Goal: Information Seeking & Learning: Understand process/instructions

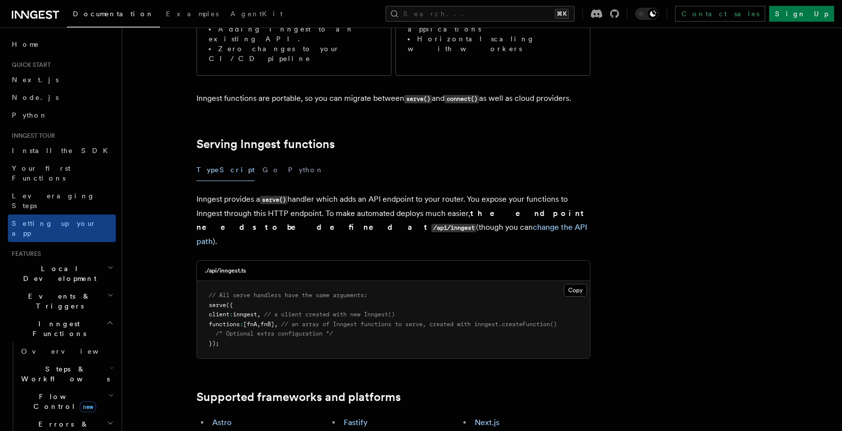
scroll to position [246, 0]
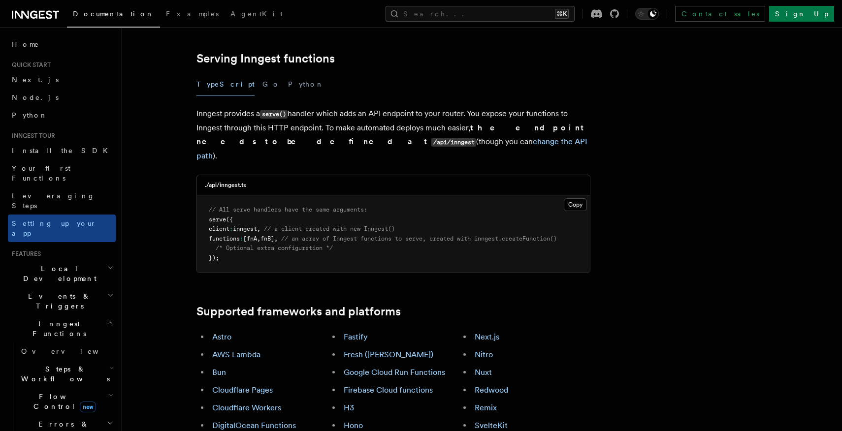
scroll to position [319, 0]
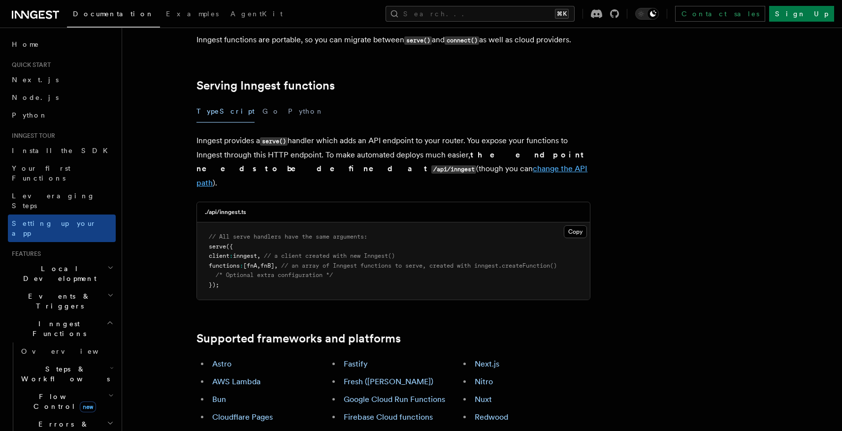
click at [358, 164] on link "change the API path" at bounding box center [391, 176] width 391 height 24
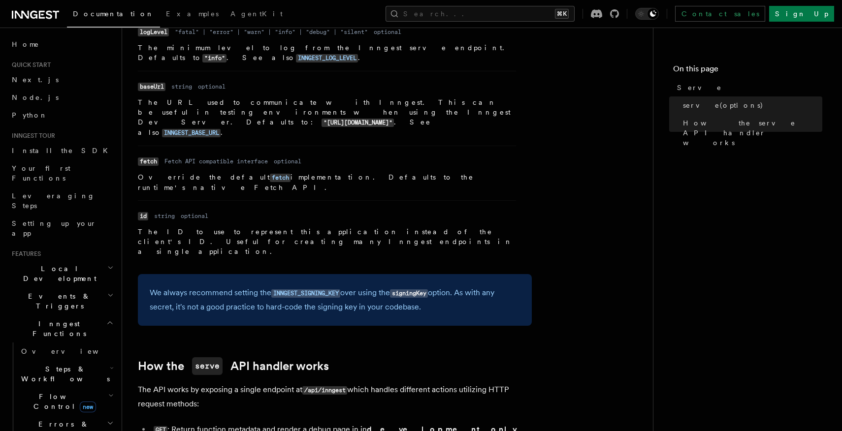
scroll to position [824, 0]
